Goal: Check status: Check status

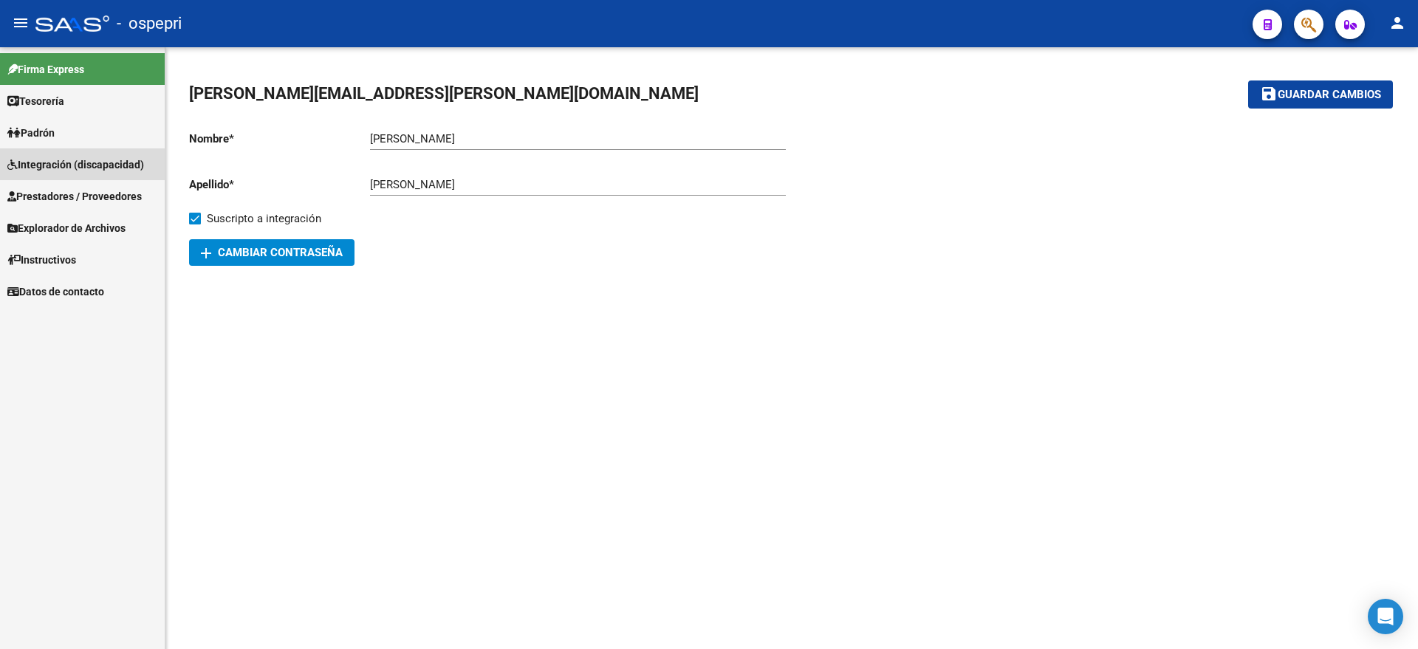
click at [61, 159] on span "Integración (discapacidad)" at bounding box center [75, 165] width 137 height 16
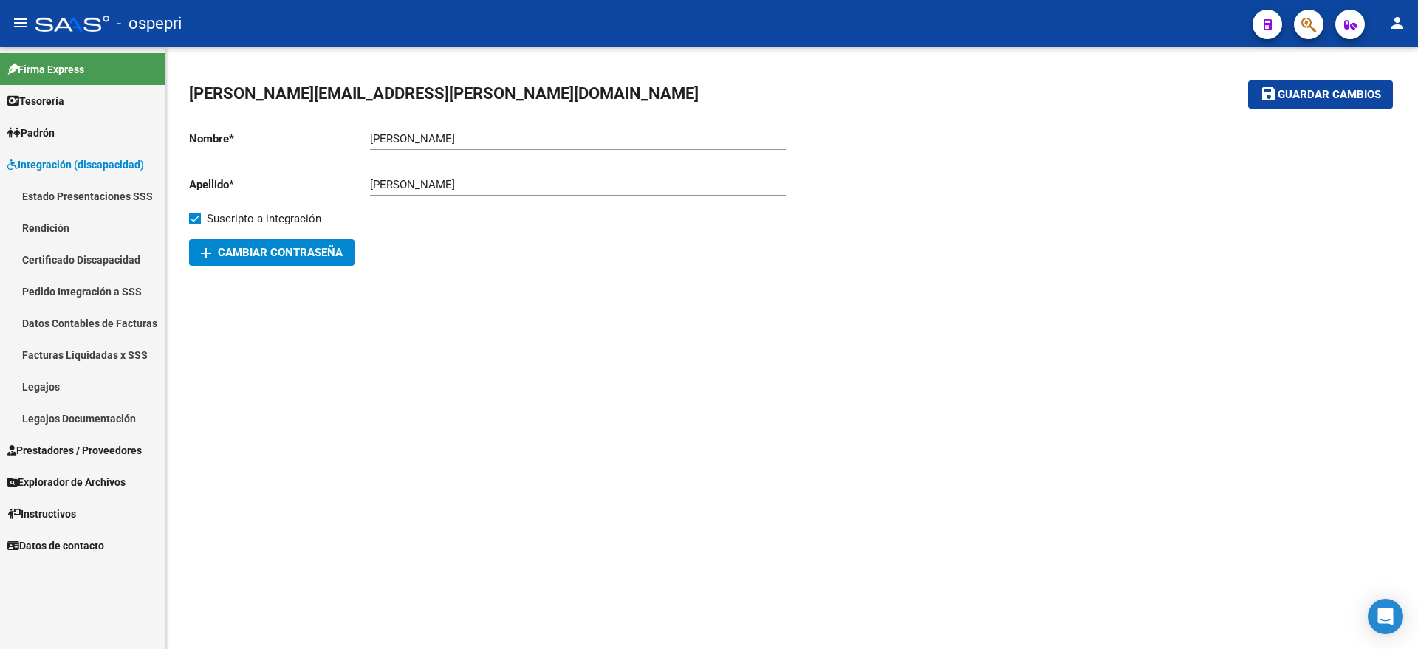
click at [58, 281] on link "Pedido Integración a SSS" at bounding box center [82, 292] width 165 height 32
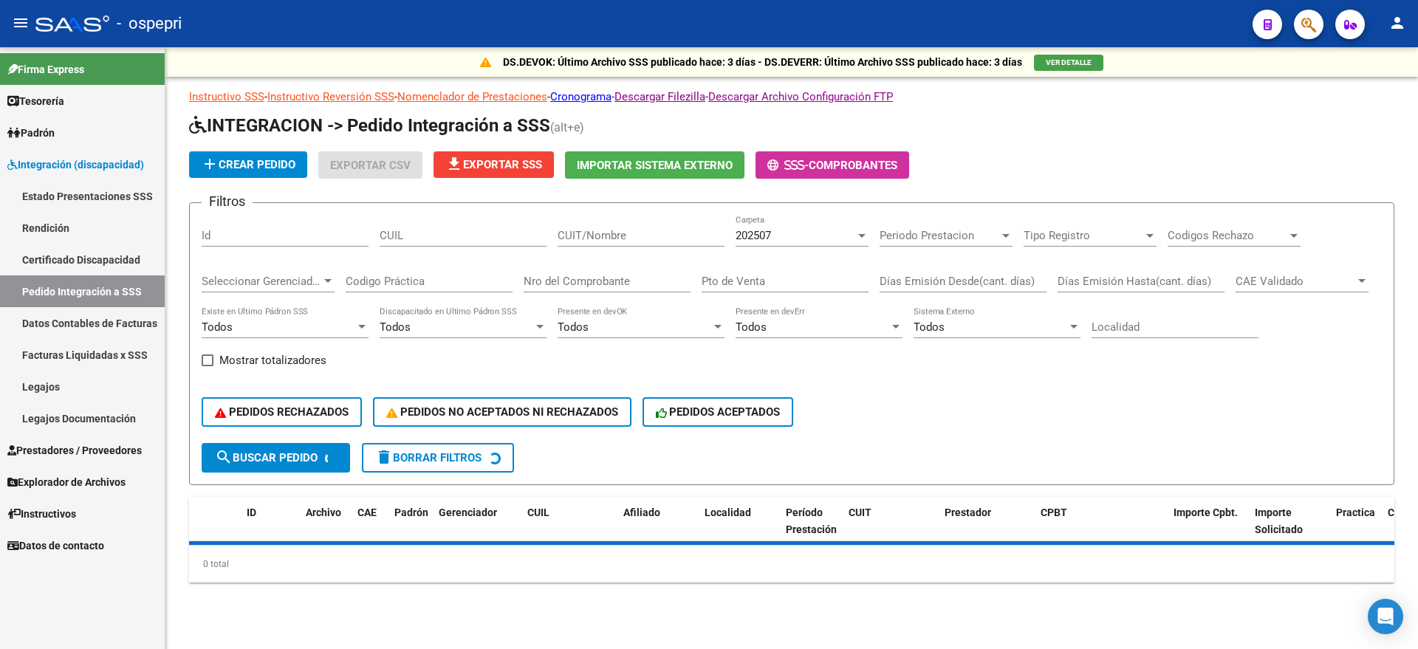
click at [559, 264] on div "Nro del Comprobante" at bounding box center [607, 277] width 167 height 32
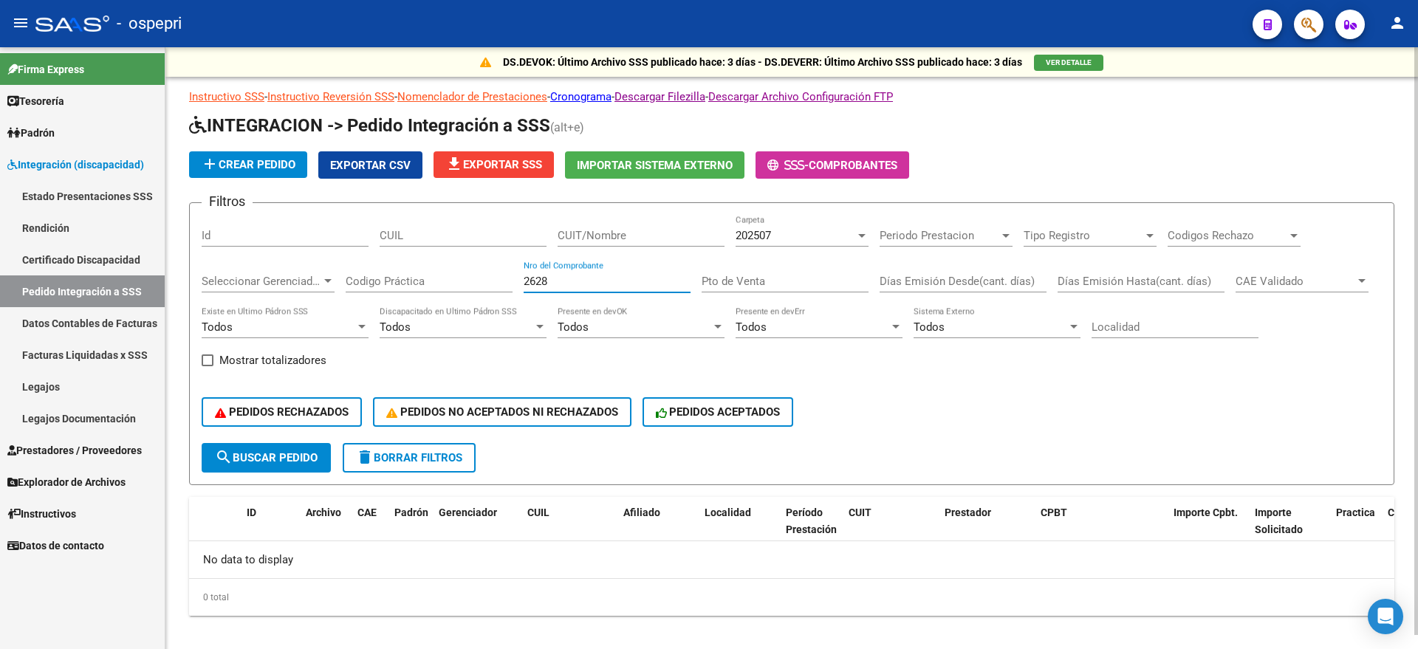
type input "2628"
click at [784, 233] on div "202507" at bounding box center [796, 235] width 120 height 13
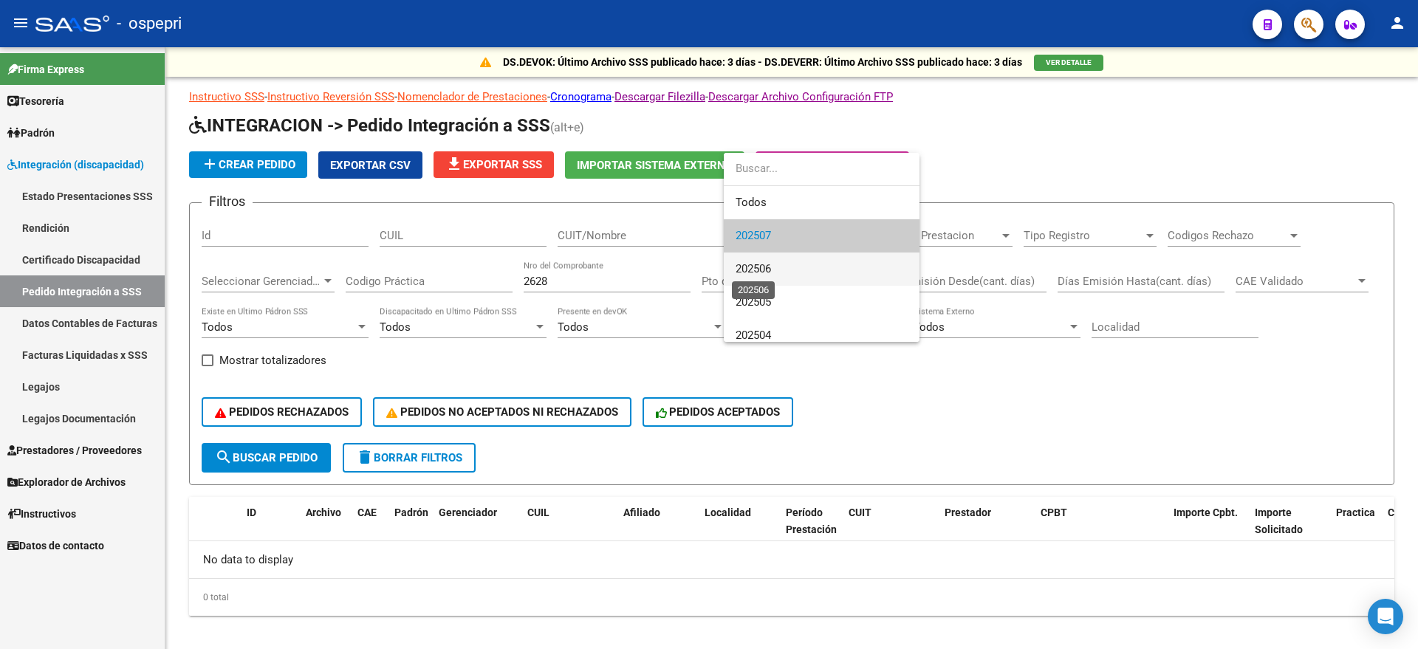
click at [755, 275] on span "202506" at bounding box center [753, 268] width 35 height 13
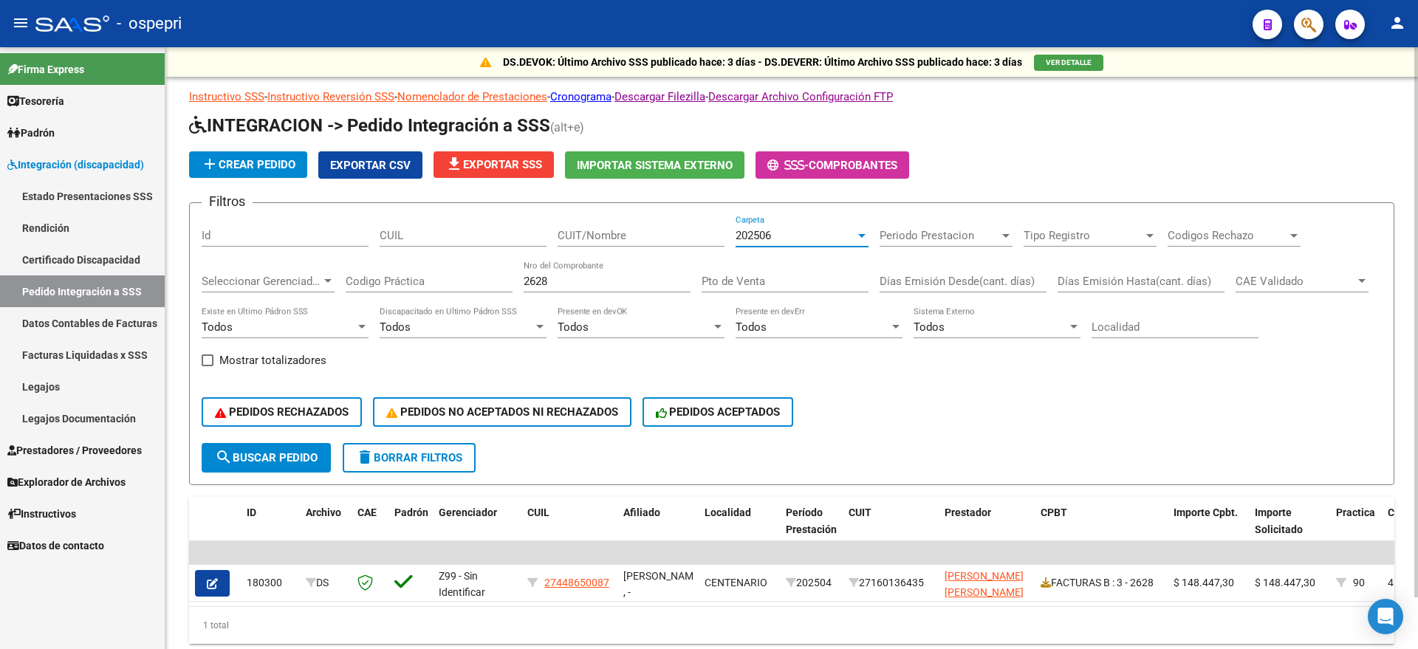
scroll to position [56, 0]
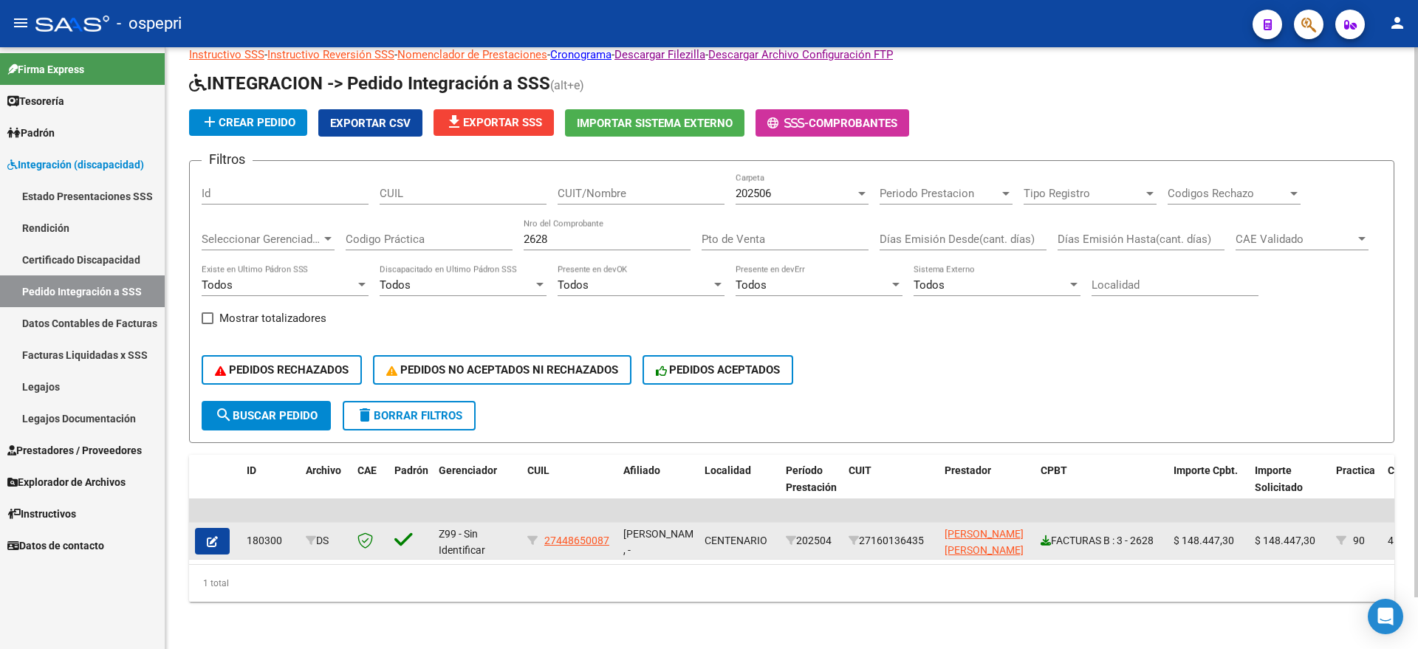
click at [1047, 536] on icon at bounding box center [1046, 541] width 10 height 10
